Goal: Information Seeking & Learning: Learn about a topic

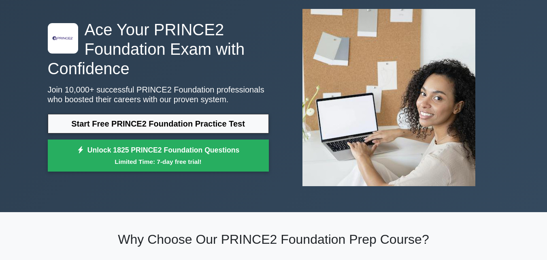
scroll to position [43, 0]
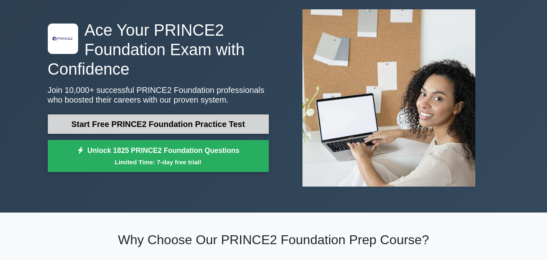
click at [164, 121] on link "Start Free PRINCE2 Foundation Practice Test" at bounding box center [158, 123] width 221 height 19
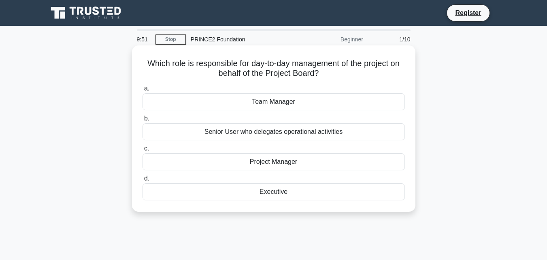
click at [268, 104] on div "Team Manager" at bounding box center [274, 101] width 262 height 17
click at [143, 91] on input "a. Team Manager" at bounding box center [143, 88] width 0 height 5
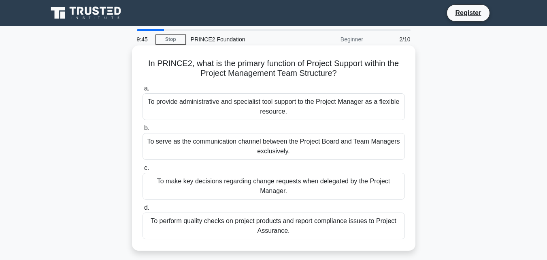
click at [250, 105] on div "To provide administrative and specialist tool support to the Project Manager as…" at bounding box center [274, 106] width 262 height 27
click at [143, 91] on input "a. To provide administrative and specialist tool support to the Project Manager…" at bounding box center [143, 88] width 0 height 5
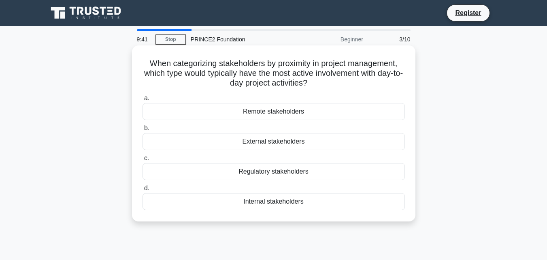
click at [260, 111] on div "Remote stakeholders" at bounding box center [274, 111] width 262 height 17
click at [143, 101] on input "a. Remote stakeholders" at bounding box center [143, 98] width 0 height 5
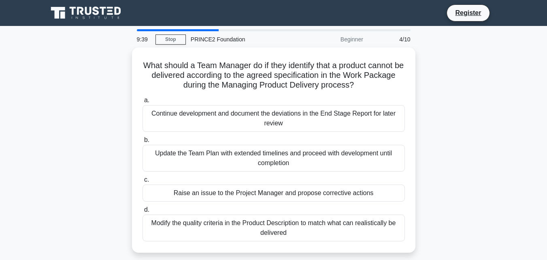
click at [260, 111] on div "Continue development and document the deviations in the End Stage Report for la…" at bounding box center [274, 118] width 262 height 27
click at [143, 103] on input "a. Continue development and document the deviations in the End Stage Report for…" at bounding box center [143, 100] width 0 height 5
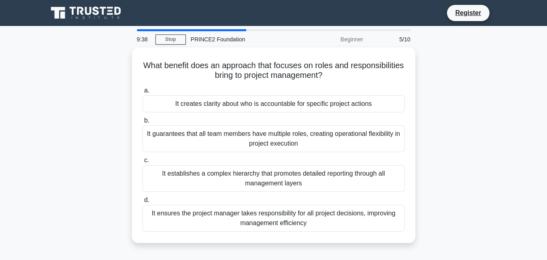
click at [260, 111] on div "It creates clarity about who is accountable for specific project actions" at bounding box center [274, 103] width 262 height 17
click at [143, 93] on input "a. It creates clarity about who is accountable for specific project actions" at bounding box center [143, 90] width 0 height 5
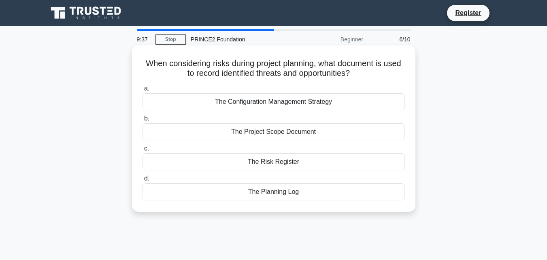
click at [248, 103] on div "The Configuration Management Strategy" at bounding box center [274, 101] width 262 height 17
click at [143, 91] on input "a. The Configuration Management Strategy" at bounding box center [143, 88] width 0 height 5
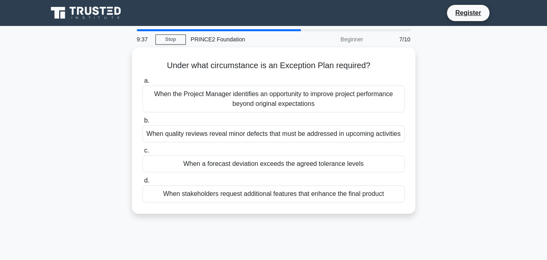
click at [248, 103] on div "When the Project Manager identifies an opportunity to improve project performan…" at bounding box center [274, 98] width 262 height 27
click at [143, 83] on input "a. When the Project Manager identifies an opportunity to improve project perfor…" at bounding box center [143, 80] width 0 height 5
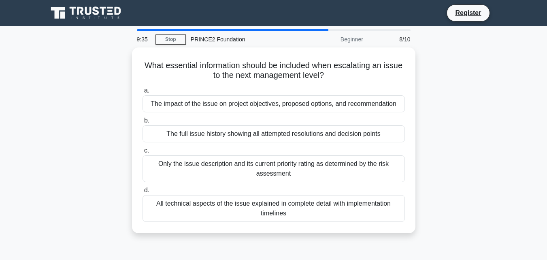
click at [248, 103] on div "The impact of the issue on project objectives, proposed options, and recommenda…" at bounding box center [274, 103] width 262 height 17
click at [143, 93] on input "a. The impact of the issue on project objectives, proposed options, and recomme…" at bounding box center [143, 90] width 0 height 5
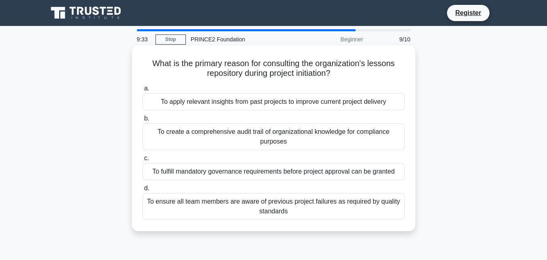
click at [253, 103] on div "To apply relevant insights from past projects to improve current project delive…" at bounding box center [274, 101] width 262 height 17
click at [143, 91] on input "a. To apply relevant insights from past projects to improve current project del…" at bounding box center [143, 88] width 0 height 5
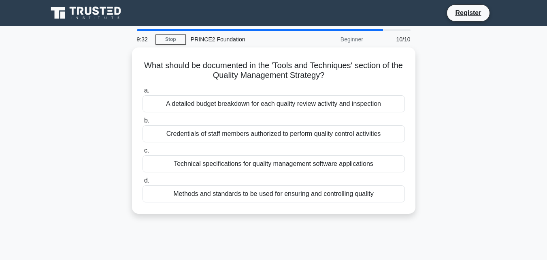
click at [253, 103] on div "A detailed budget breakdown for each quality review activity and inspection" at bounding box center [274, 103] width 262 height 17
click at [143, 93] on input "a. A detailed budget breakdown for each quality review activity and inspection" at bounding box center [143, 90] width 0 height 5
